Goal: Information Seeking & Learning: Learn about a topic

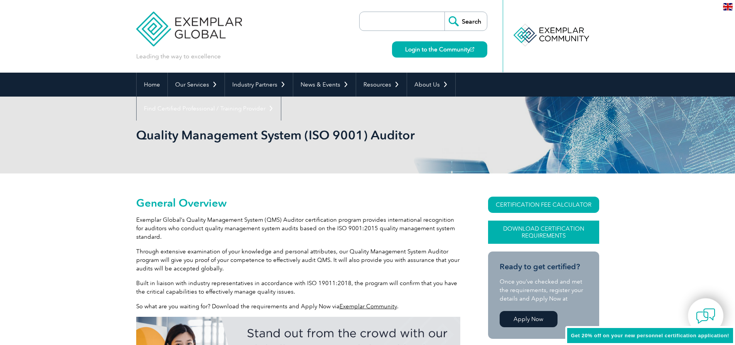
click at [534, 229] on link "Download Certification Requirements" at bounding box center [543, 231] width 111 height 23
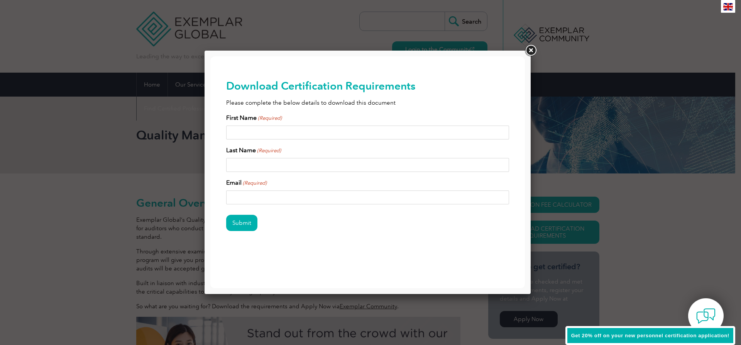
click at [274, 130] on input "First Name (Required)" at bounding box center [367, 132] width 283 height 14
type input "david"
click at [249, 163] on input "Last Name (Required)" at bounding box center [367, 165] width 283 height 14
type input "imgrund"
click at [251, 198] on input "Email (Required)" at bounding box center [367, 197] width 283 height 14
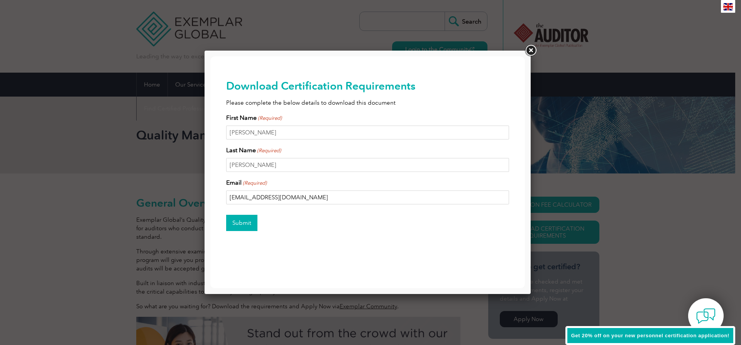
type input "bigblockdave565@gmail.com"
click at [235, 222] on input "Submit" at bounding box center [241, 223] width 31 height 16
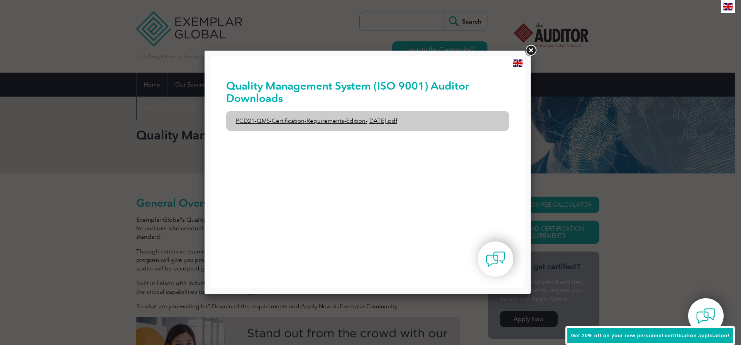
click at [263, 118] on link "PCD21-QMS-Certification-Requirements-Edition-2-April-2022.pdf" at bounding box center [367, 121] width 283 height 20
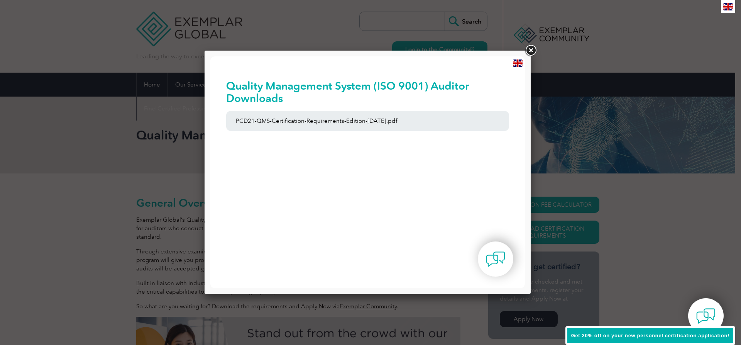
click at [535, 51] on link at bounding box center [531, 51] width 14 height 14
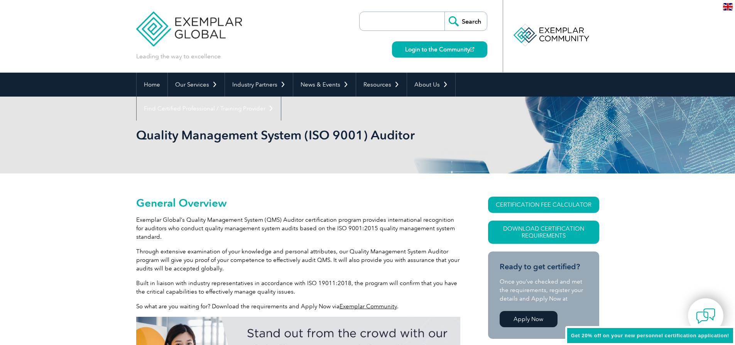
click at [395, 22] on input "search" at bounding box center [404, 21] width 81 height 19
type input "iso 9001 2015 certificate"
click at [445, 12] on input "Search" at bounding box center [466, 21] width 42 height 19
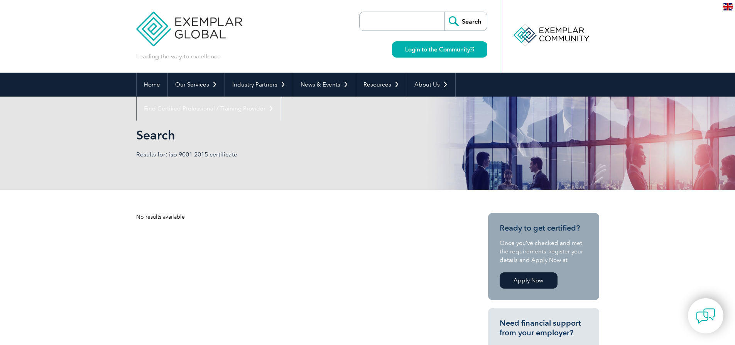
click at [381, 17] on input "search" at bounding box center [404, 21] width 81 height 19
type input "iso 9001 2015"
click at [473, 17] on input "Search" at bounding box center [466, 21] width 42 height 19
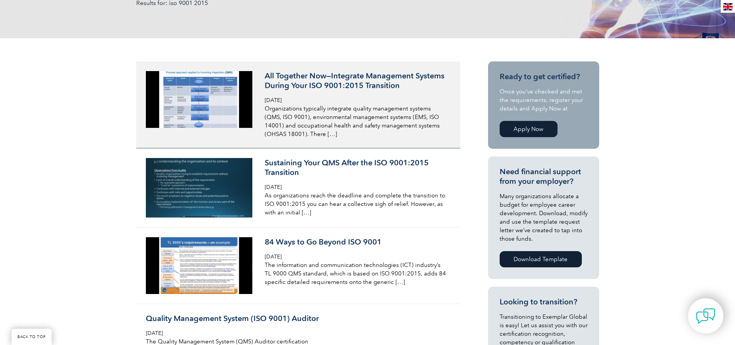
scroll to position [193, 0]
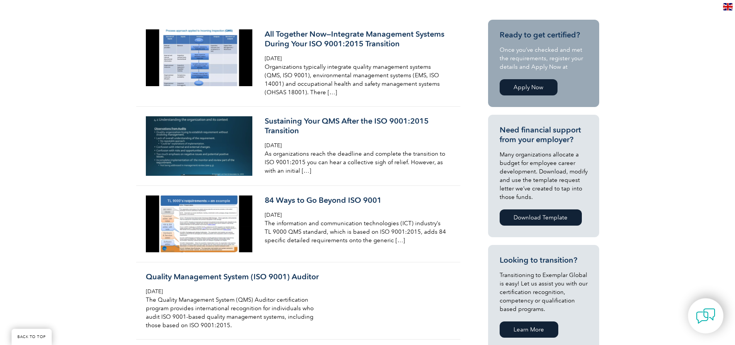
click at [545, 85] on link "Apply Now" at bounding box center [529, 87] width 58 height 16
click at [512, 88] on link "Apply Now" at bounding box center [529, 87] width 58 height 16
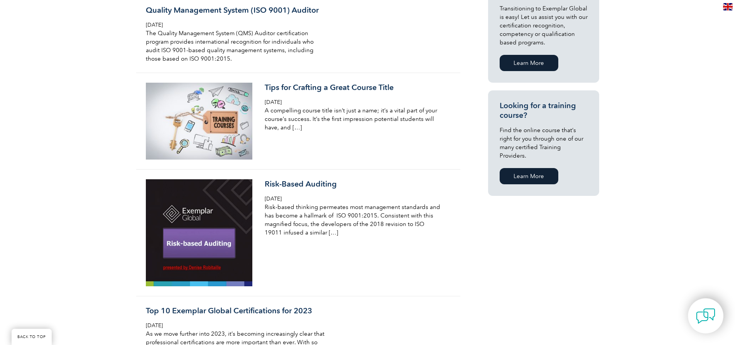
scroll to position [347, 0]
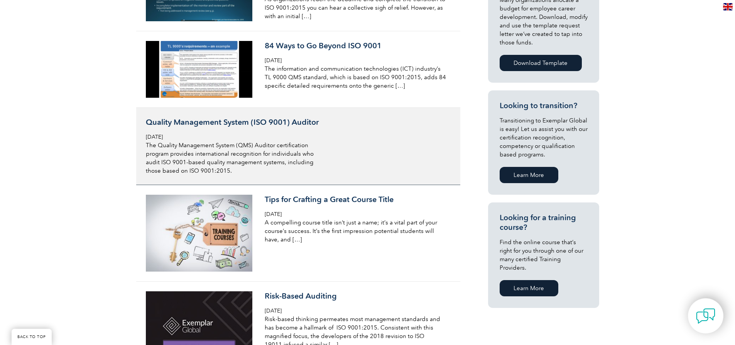
click at [300, 122] on h3 "Quality Management System (ISO 9001) Auditor" at bounding box center [237, 122] width 183 height 10
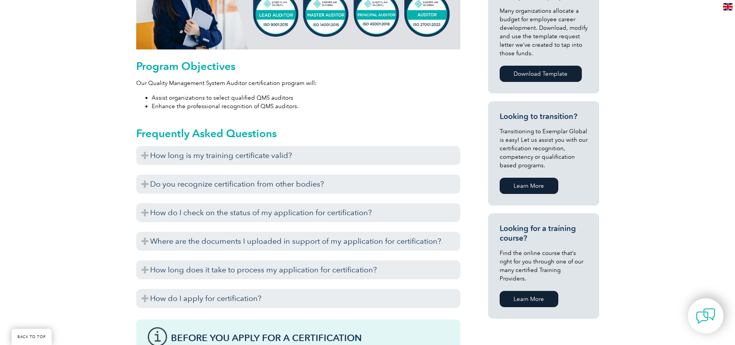
scroll to position [386, 0]
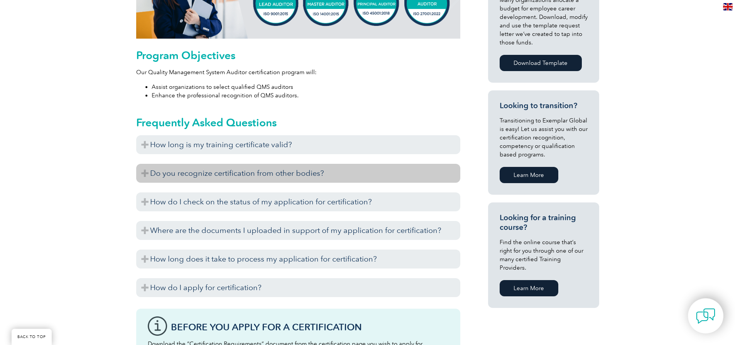
click at [281, 172] on h3 "Do you recognize certification from other bodies?" at bounding box center [298, 173] width 324 height 19
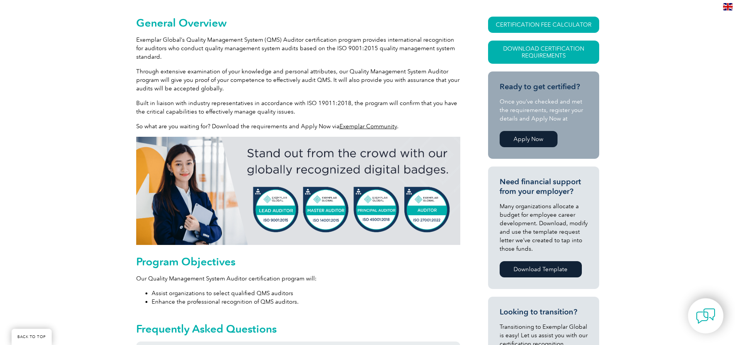
scroll to position [193, 0]
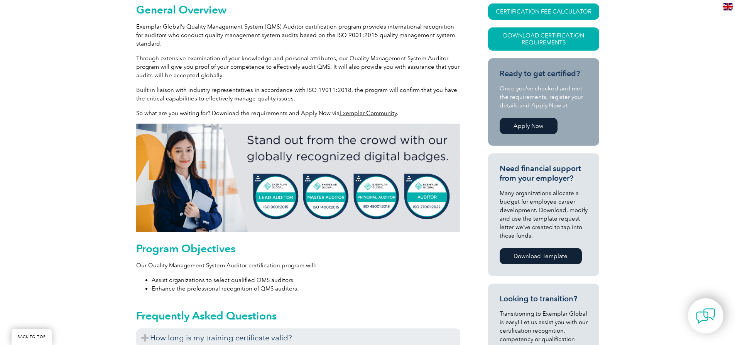
drag, startPoint x: 85, startPoint y: 157, endPoint x: 0, endPoint y: 163, distance: 85.1
drag, startPoint x: 0, startPoint y: 163, endPoint x: 51, endPoint y: 225, distance: 80.4
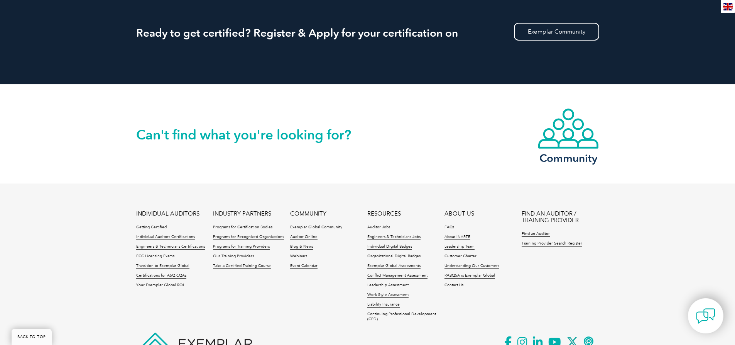
scroll to position [1042, 0]
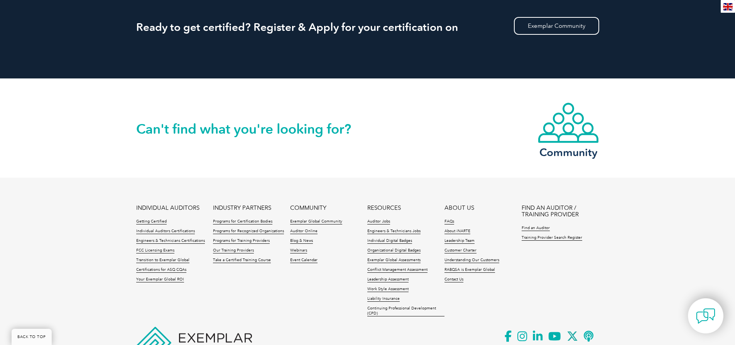
drag, startPoint x: 149, startPoint y: 225, endPoint x: 103, endPoint y: 226, distance: 45.6
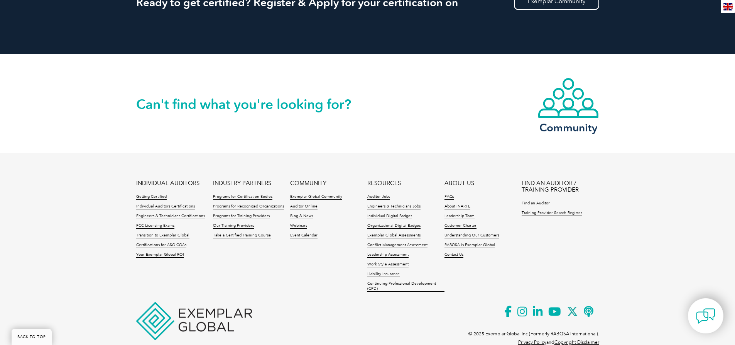
scroll to position [1081, 0]
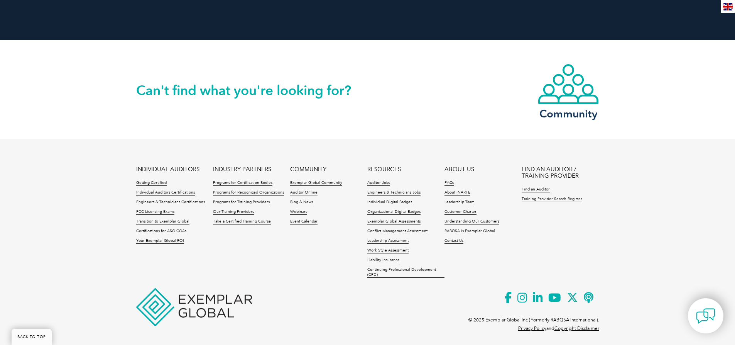
click at [298, 193] on link "Auditor Online" at bounding box center [303, 192] width 27 height 5
click at [383, 183] on link "Auditor Jobs" at bounding box center [379, 182] width 23 height 5
click at [381, 240] on link "Leadership Assessment" at bounding box center [388, 240] width 41 height 5
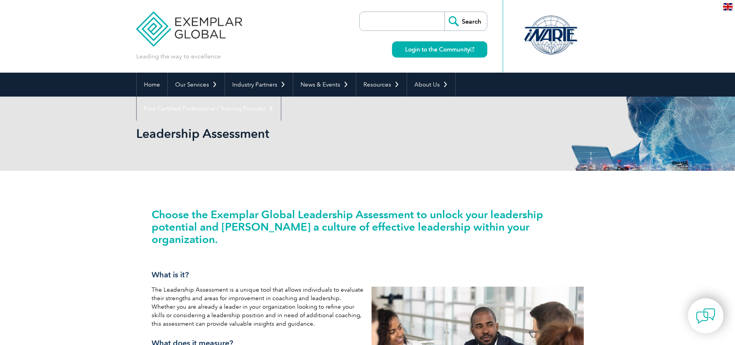
scroll to position [69, 0]
